Goal: Browse casually: Explore the website without a specific task or goal

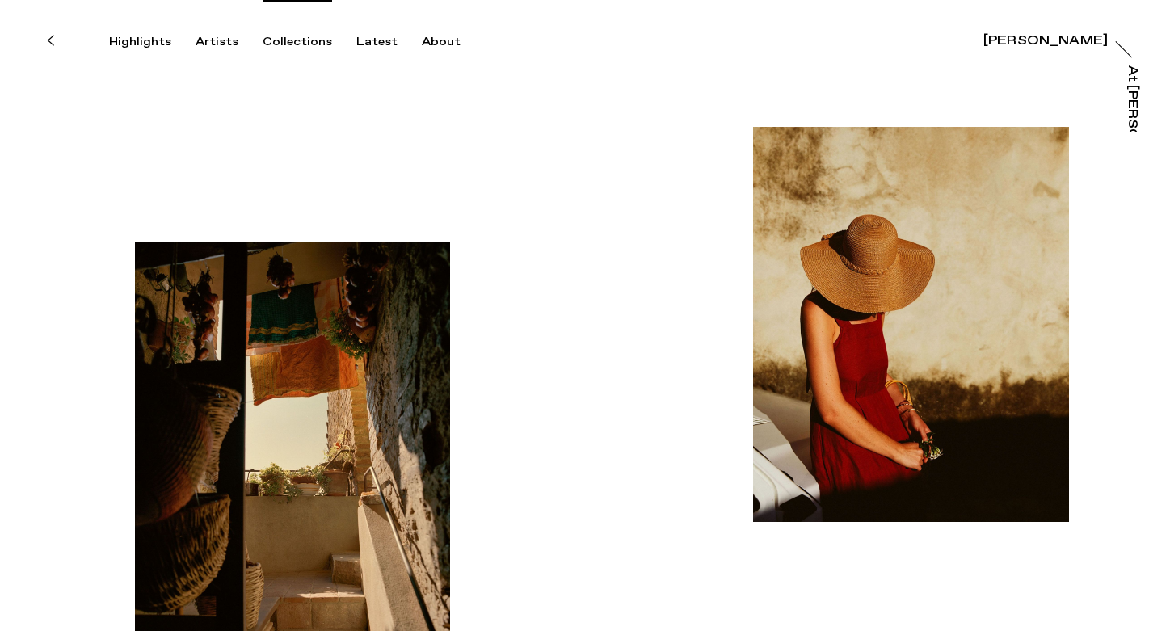
click at [272, 44] on div "Collections" at bounding box center [298, 42] width 70 height 15
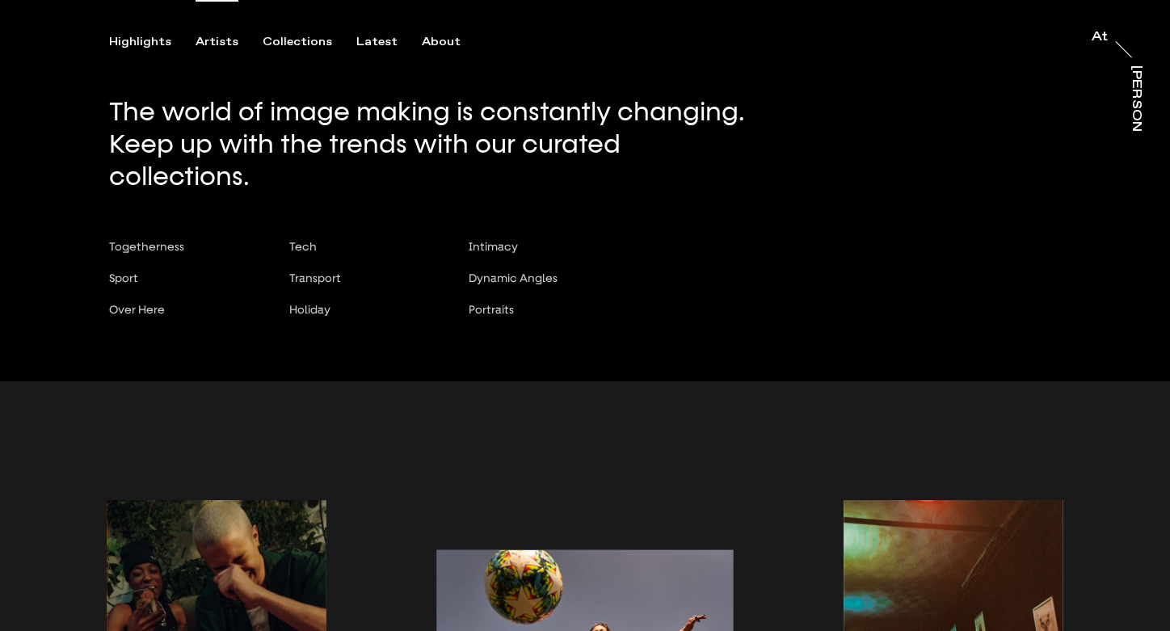
click at [217, 44] on div "Artists" at bounding box center [217, 42] width 43 height 15
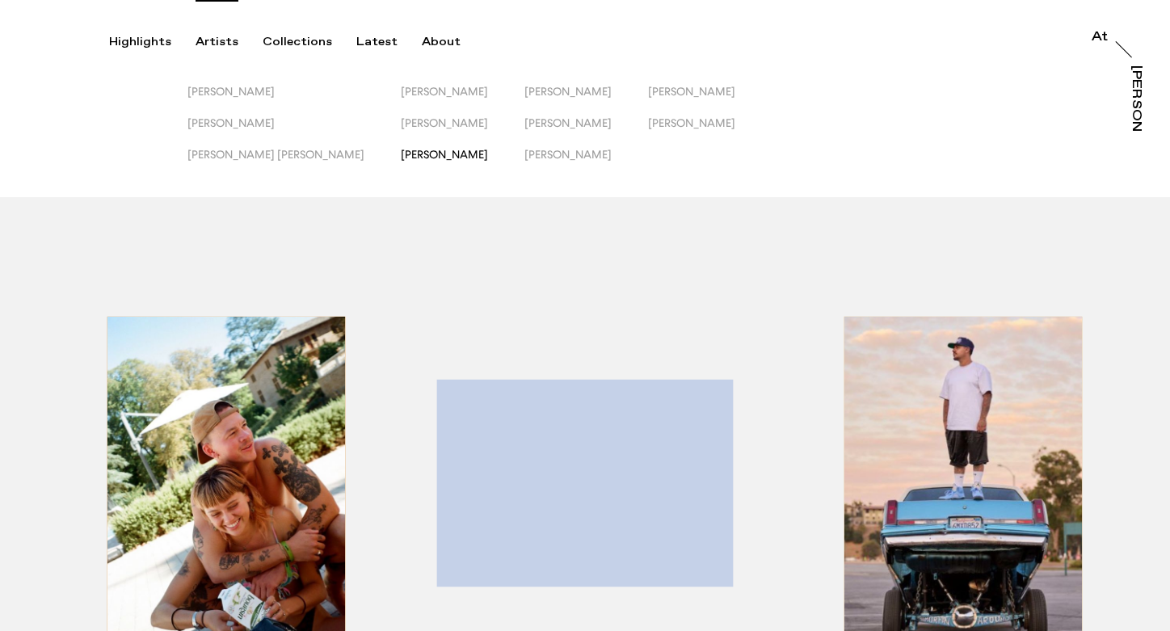
click at [401, 154] on span "[PERSON_NAME]" at bounding box center [444, 154] width 87 height 13
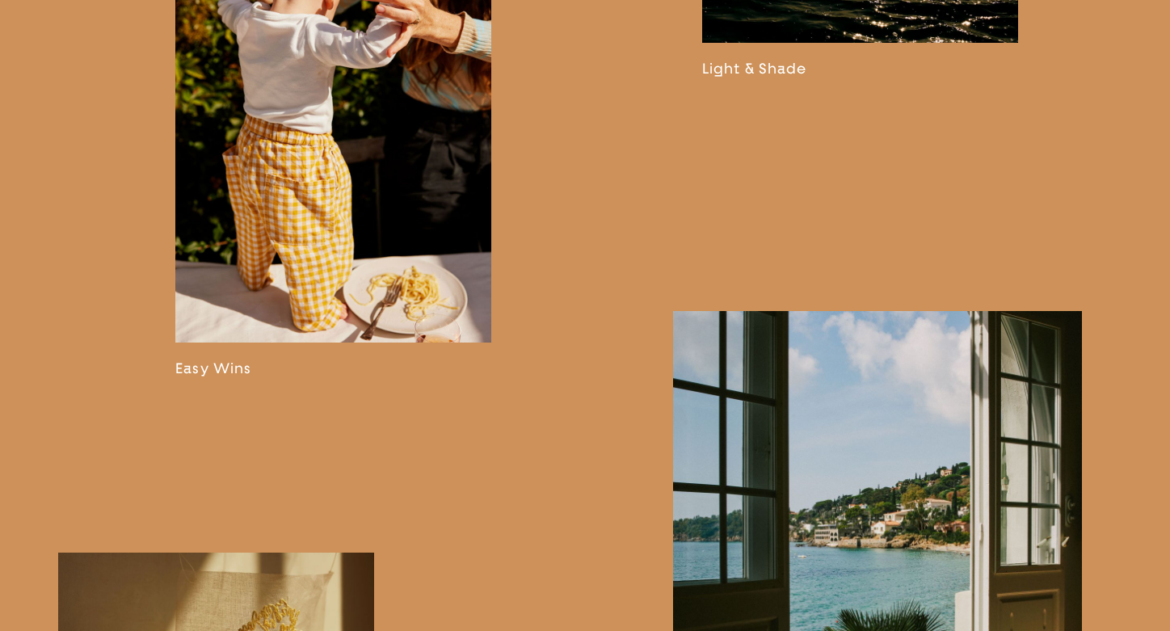
scroll to position [1608, 0]
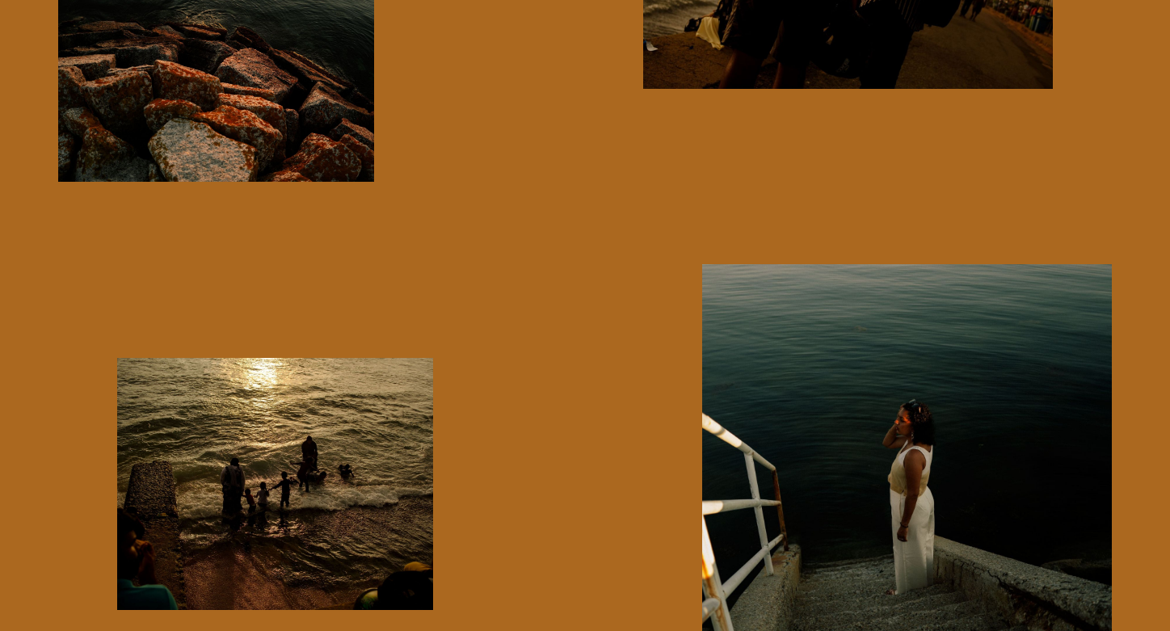
scroll to position [7602, 0]
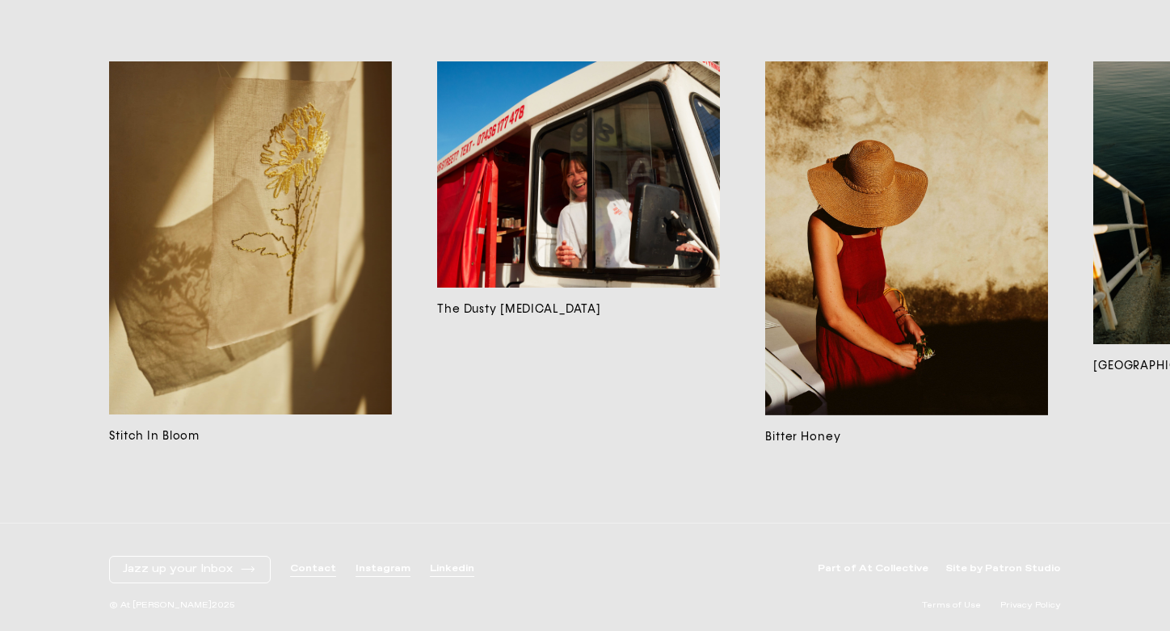
scroll to position [11888, 0]
